Goal: Find specific page/section: Find specific page/section

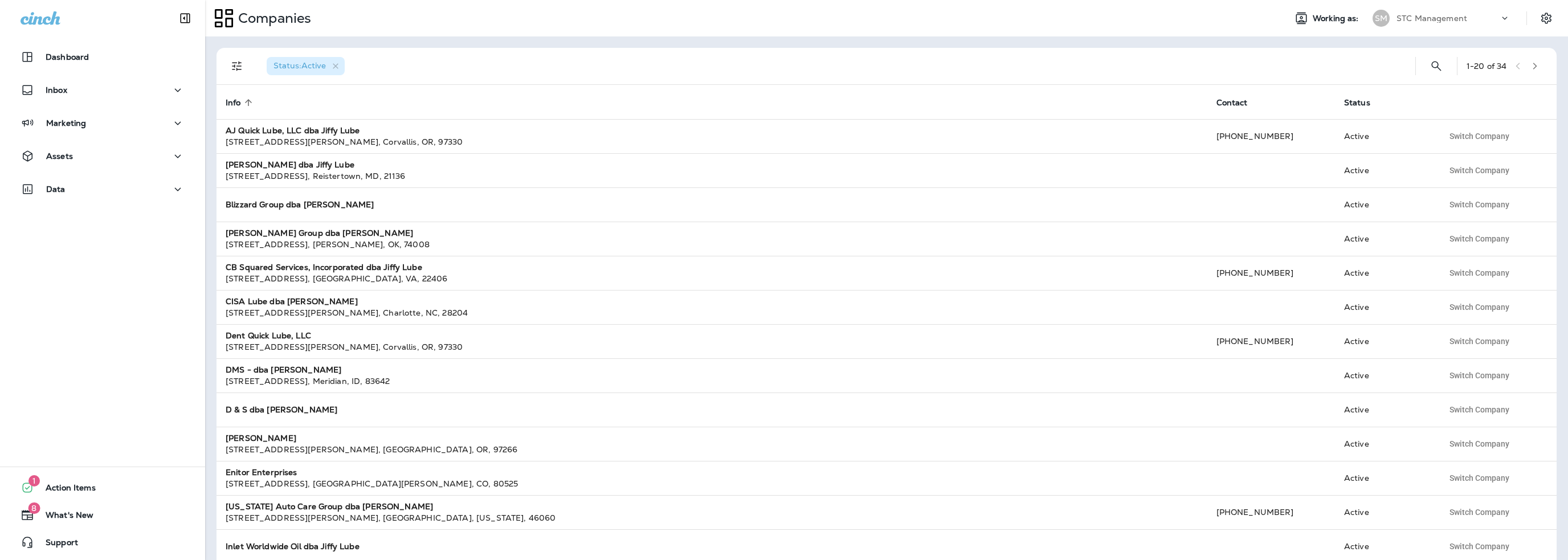
click at [1423, 22] on p "STC Management" at bounding box center [1432, 18] width 71 height 9
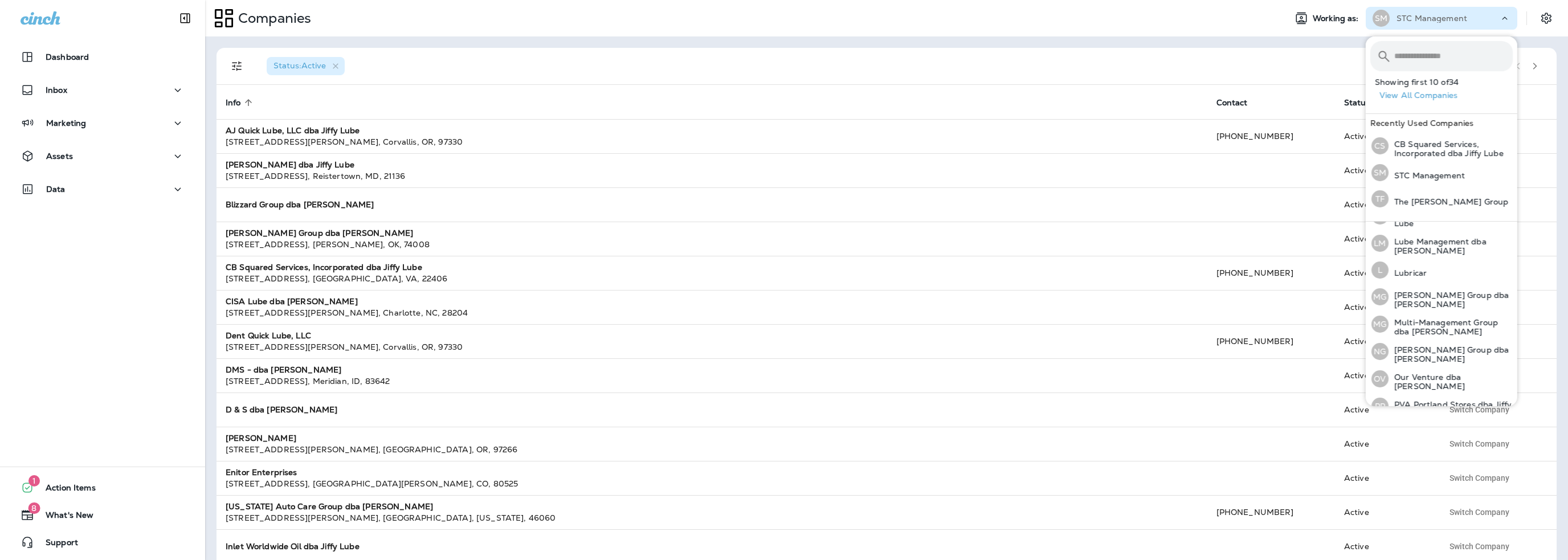
scroll to position [353, 0]
click at [1409, 58] on input "text" at bounding box center [1453, 56] width 119 height 30
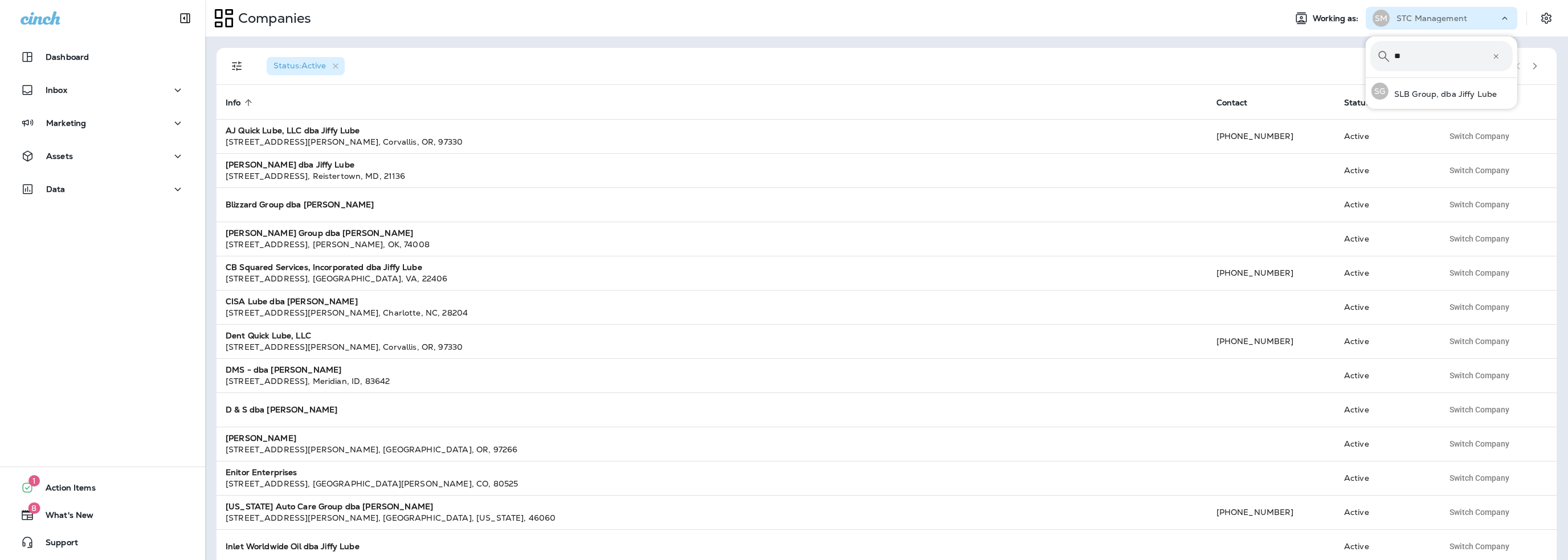
scroll to position [0, 0]
type input "***"
click at [1426, 95] on p "SLB Group, dba Jiffy Lube" at bounding box center [1443, 94] width 109 height 9
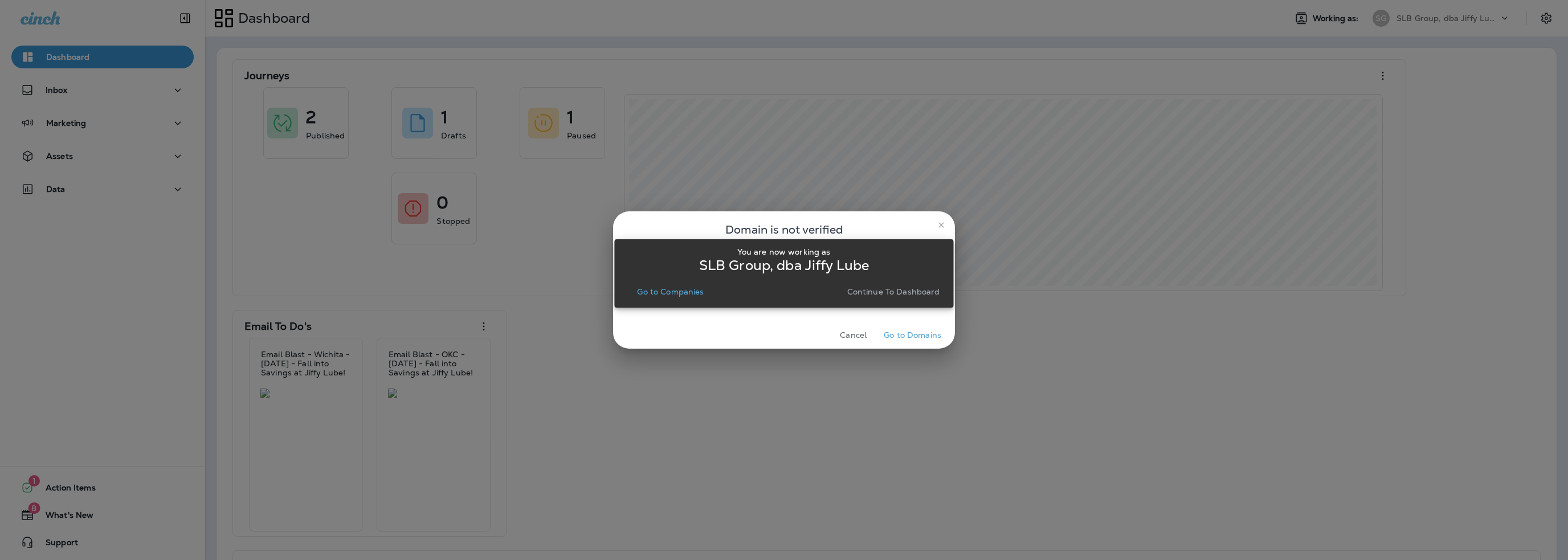
click at [670, 291] on p "Go to Companies" at bounding box center [670, 291] width 66 height 9
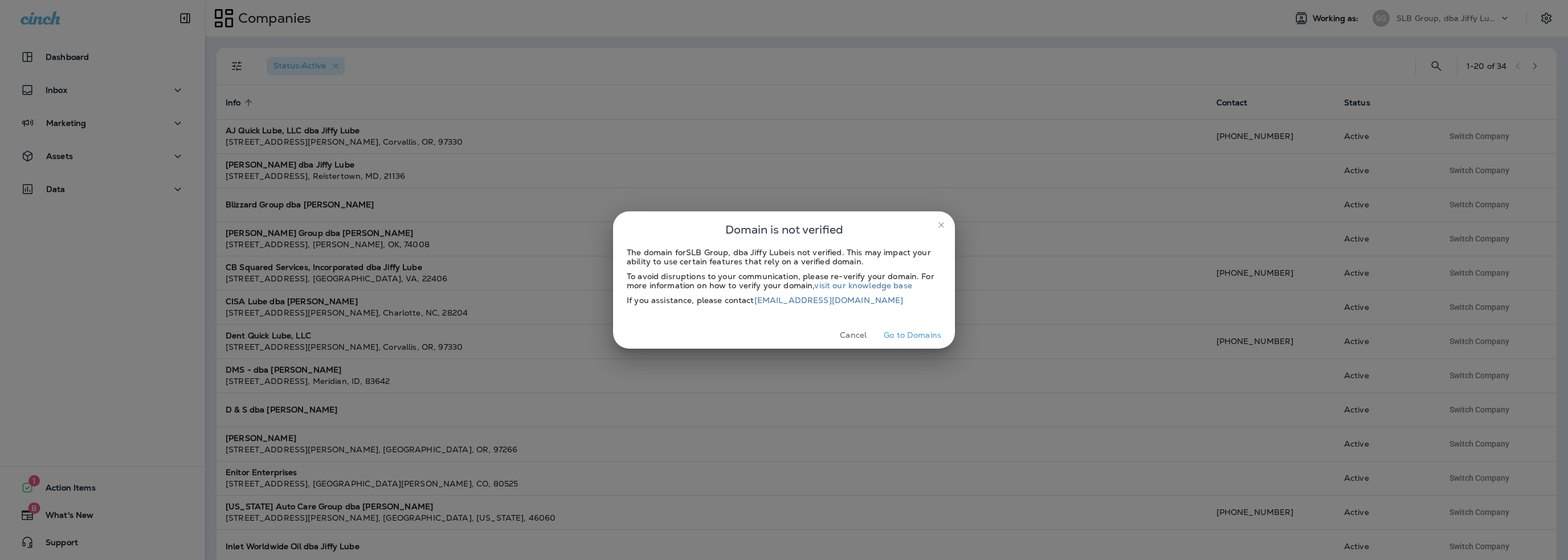
click at [850, 340] on button "Cancel" at bounding box center [853, 335] width 43 height 17
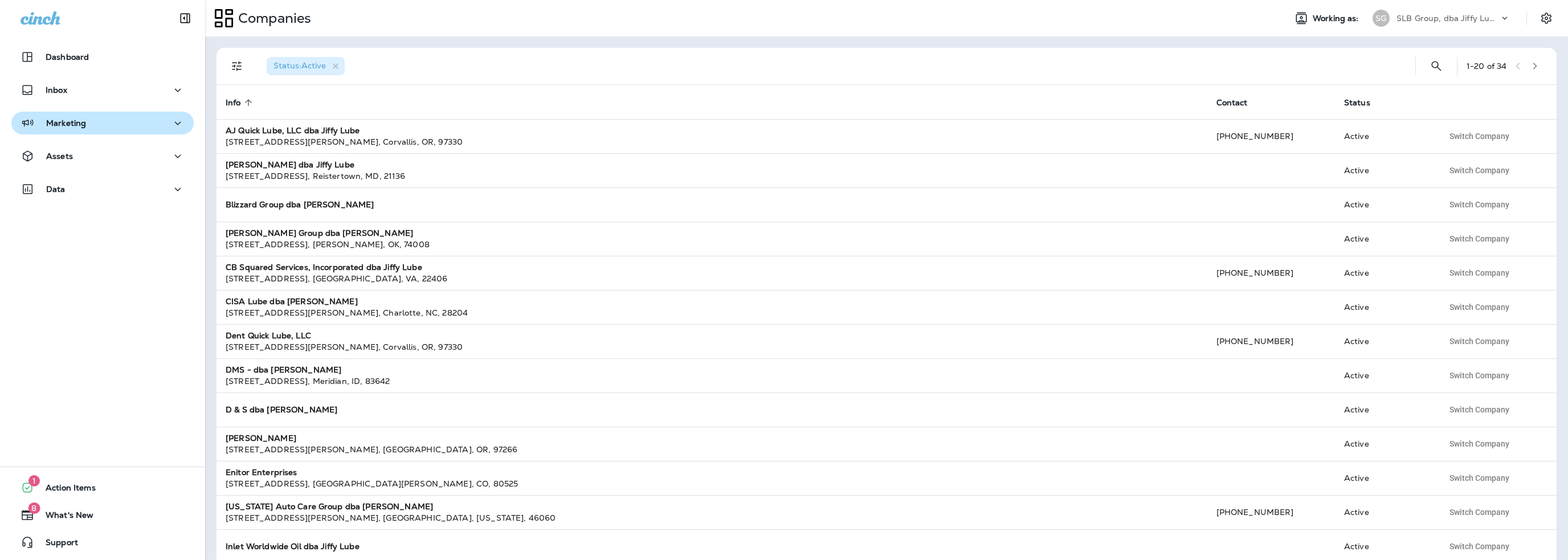
click at [59, 119] on p "Marketing" at bounding box center [66, 123] width 40 height 9
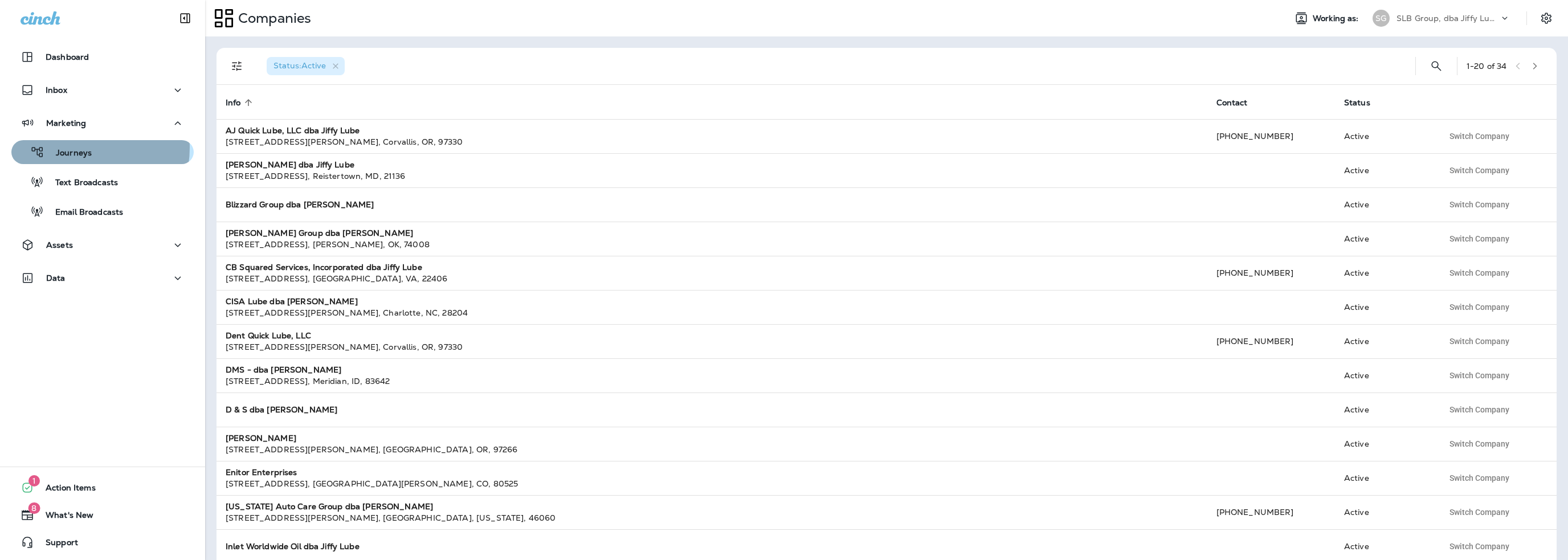
click at [76, 148] on p "Journeys" at bounding box center [68, 153] width 47 height 11
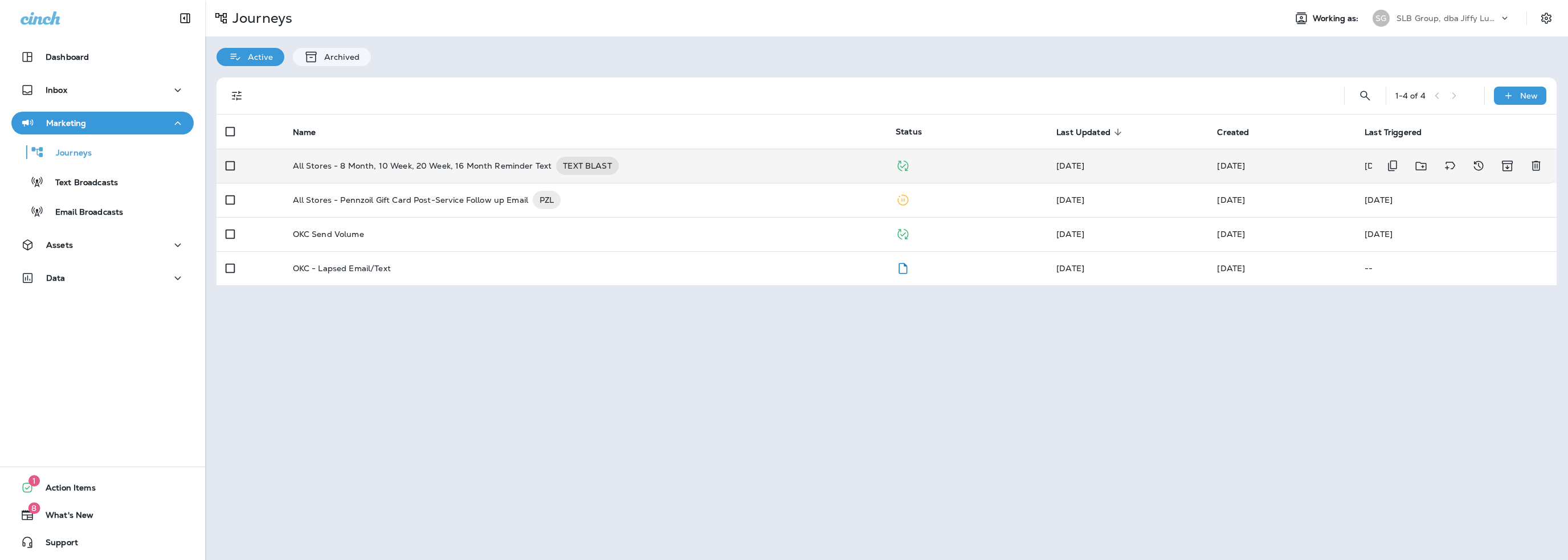
click at [432, 160] on p "All Stores - 8 Month, 10 Week, 20 Week, 16 Month Reminder Text" at bounding box center [422, 165] width 259 height 18
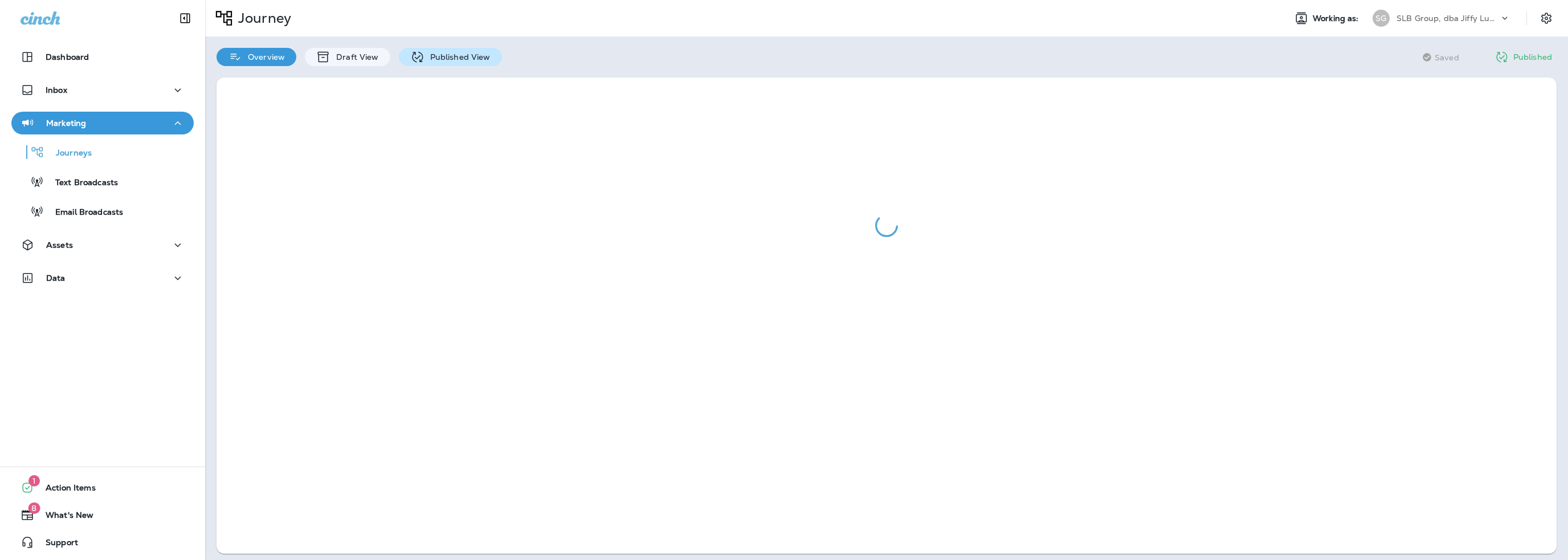
click at [445, 55] on p "Published View" at bounding box center [458, 56] width 66 height 9
